Goal: Find specific page/section: Find specific page/section

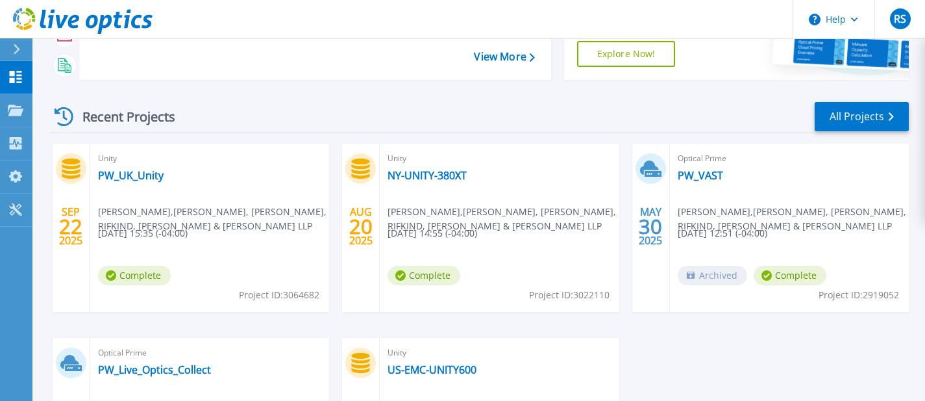
scroll to position [140, 0]
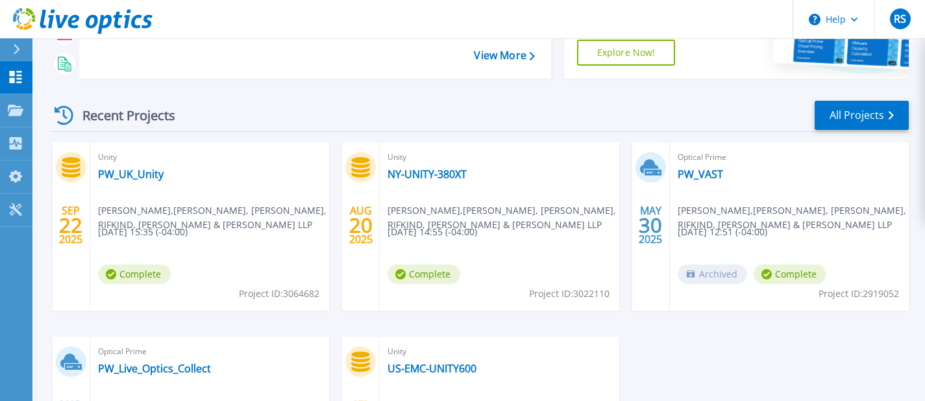
click at [137, 273] on span "Complete" at bounding box center [134, 273] width 73 height 19
click at [154, 194] on div "Unity PW_UK_Unity Rudolph Sterling , PAUL, WEISS, RIFKIND, WHARTON & GARRISON L…" at bounding box center [209, 226] width 239 height 168
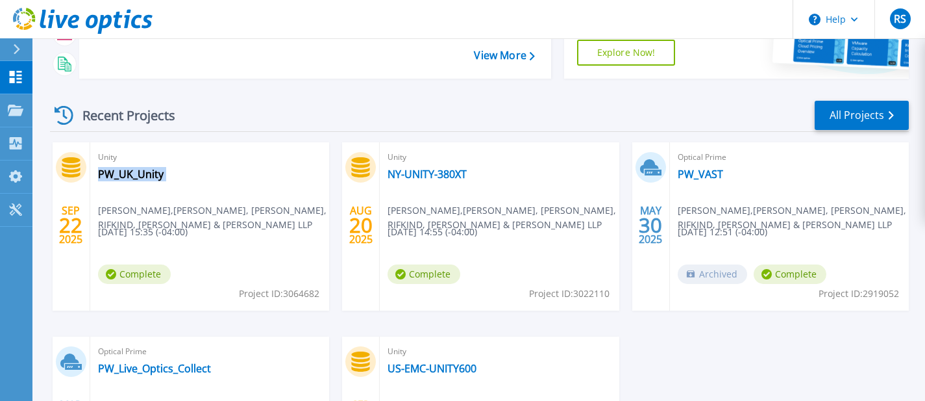
click at [113, 204] on span "Rudolph Sterling , PAUL, WEISS, RIFKIND, WHARTON & GARRISON LLP" at bounding box center [213, 217] width 231 height 29
click at [113, 176] on link "PW_UK_Unity" at bounding box center [131, 174] width 66 height 13
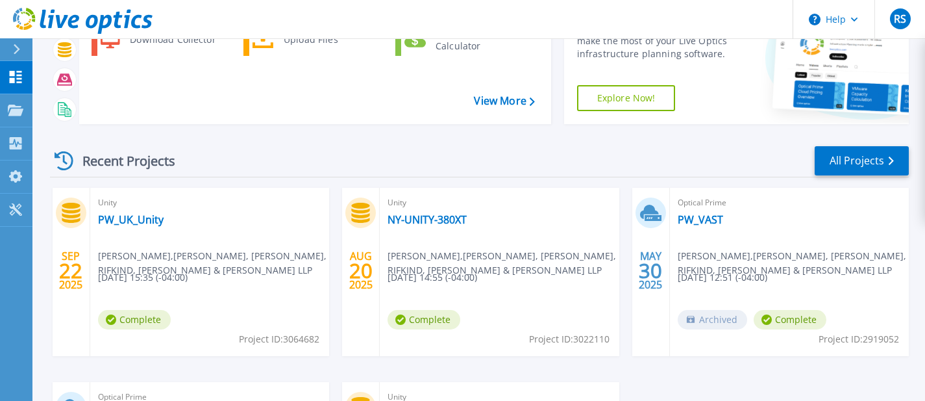
scroll to position [32, 0]
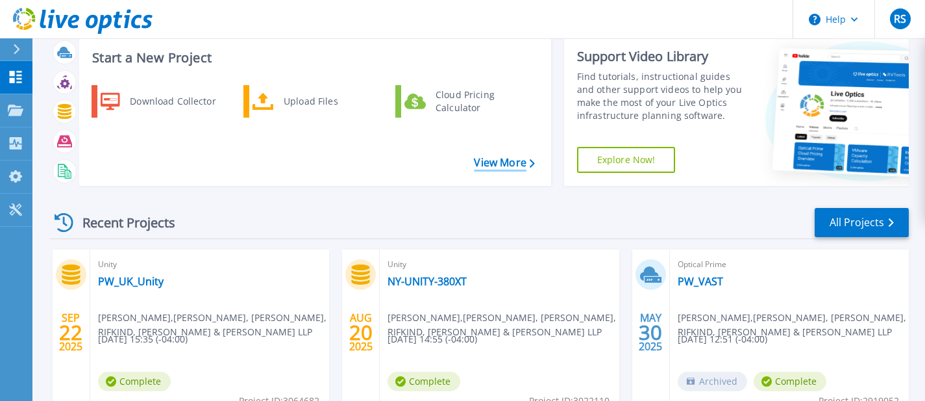
click at [527, 156] on link "View More" at bounding box center [504, 162] width 60 height 12
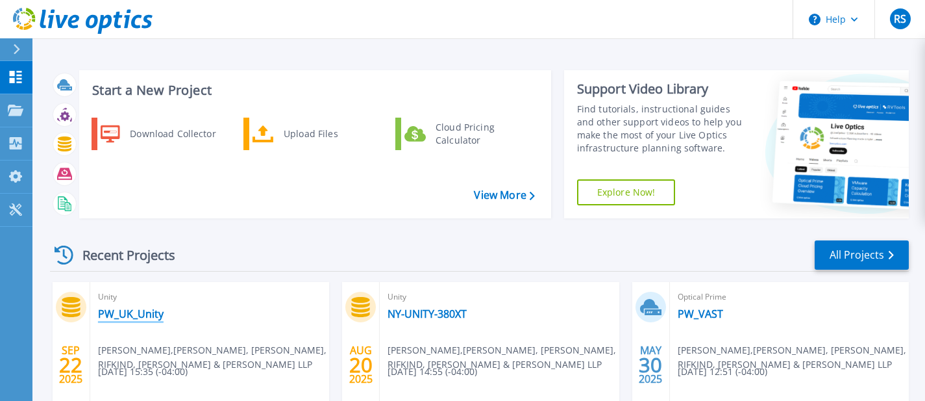
click at [119, 316] on link "PW_UK_Unity" at bounding box center [131, 313] width 66 height 13
